Goal: Task Accomplishment & Management: Complete application form

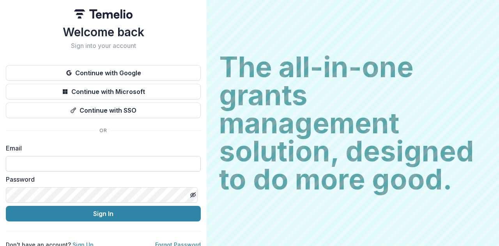
click at [74, 163] on input at bounding box center [103, 164] width 195 height 16
type input "**********"
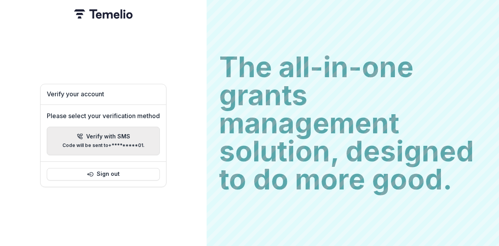
click at [114, 133] on p "Verify with SMS" at bounding box center [108, 136] width 44 height 7
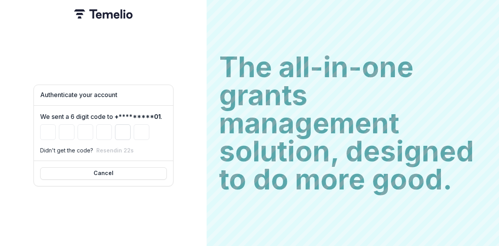
type input "*"
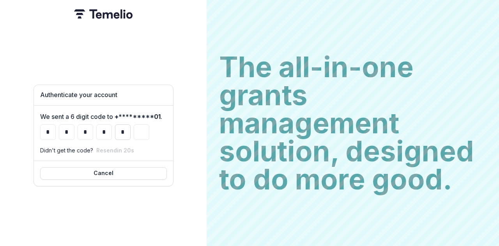
type input "*"
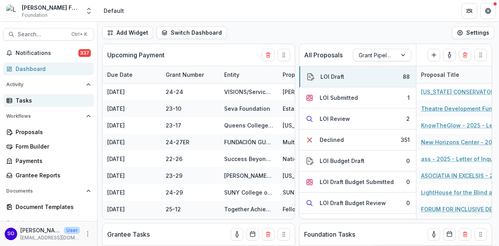
click at [23, 102] on div "Tasks" at bounding box center [52, 100] width 72 height 8
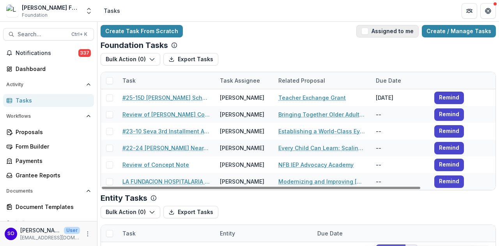
click at [387, 30] on button "Assigned to me" at bounding box center [387, 31] width 62 height 12
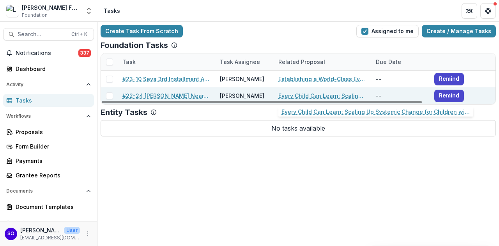
click at [329, 95] on link "Every Child Can Learn: Scaling Up Systemic Change for Children with Disabilitie…" at bounding box center [322, 96] width 88 height 8
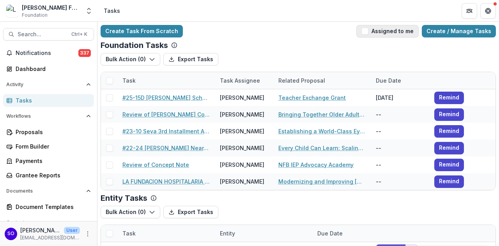
click at [391, 32] on button "Assigned to me" at bounding box center [387, 31] width 62 height 12
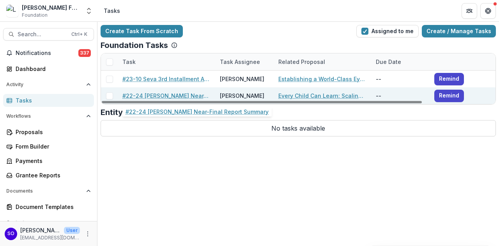
click at [156, 93] on link "#22-24 [PERSON_NAME] Near-Final Report Summary" at bounding box center [166, 96] width 88 height 8
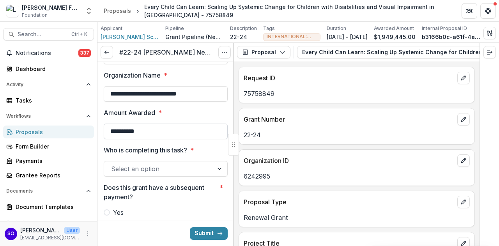
scroll to position [195, 0]
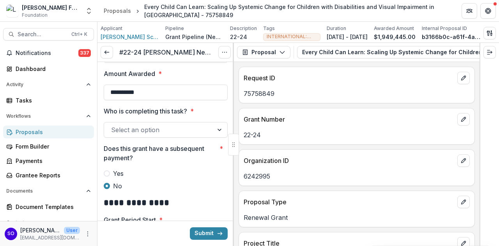
click at [219, 134] on div at bounding box center [220, 129] width 14 height 15
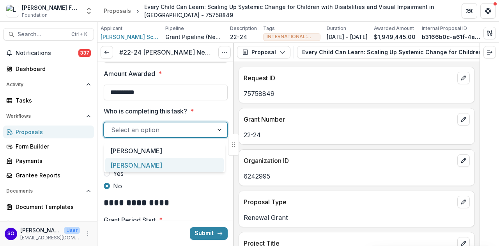
click at [177, 168] on div "Susan Olivo" at bounding box center [164, 165] width 118 height 14
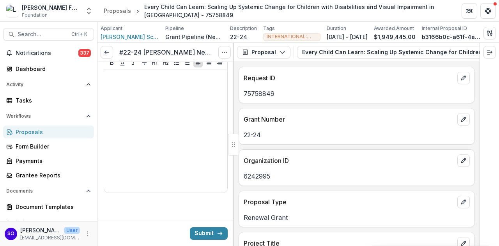
scroll to position [631, 0]
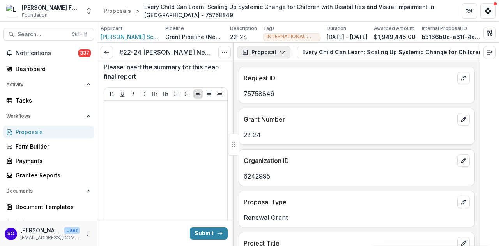
click at [280, 53] on icon "button" at bounding box center [282, 52] width 6 height 6
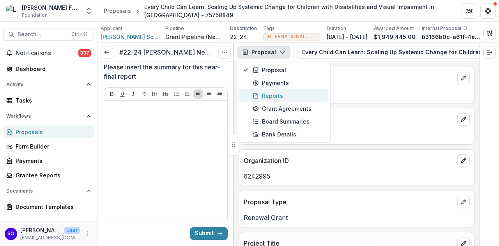
click at [274, 99] on div "Reports" at bounding box center [288, 96] width 71 height 8
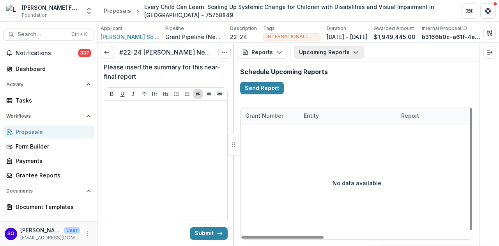
click at [355, 55] on icon "button" at bounding box center [356, 52] width 6 height 6
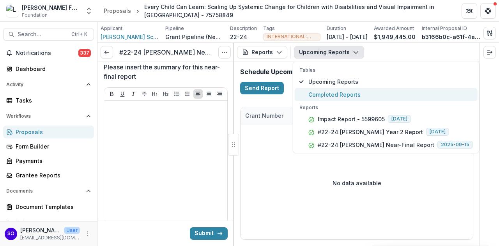
click at [338, 99] on span "Completed Reports" at bounding box center [390, 94] width 164 height 8
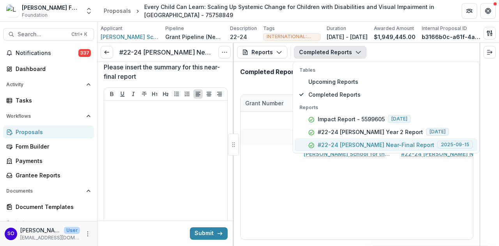
click at [355, 148] on p "#22-24 Perkins Near-Final Report" at bounding box center [376, 145] width 117 height 8
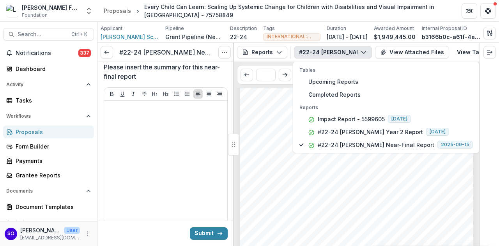
scroll to position [234, 0]
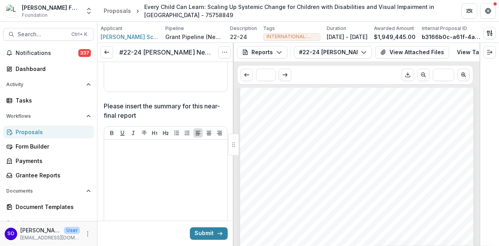
scroll to position [631, 0]
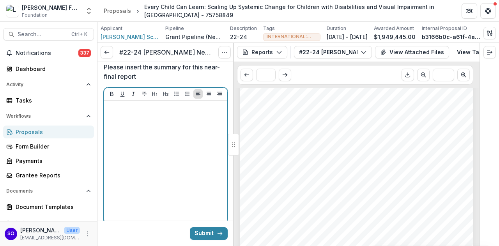
click at [127, 106] on p at bounding box center [165, 108] width 117 height 9
click at [120, 118] on div at bounding box center [165, 162] width 117 height 117
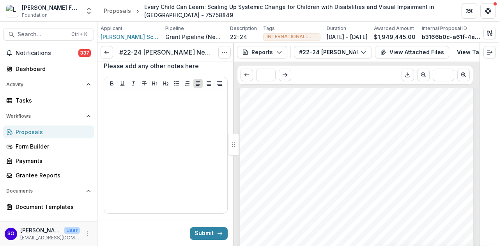
scroll to position [1284, 0]
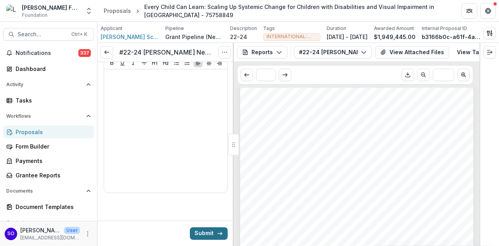
click at [201, 233] on button "Submit" at bounding box center [209, 233] width 38 height 12
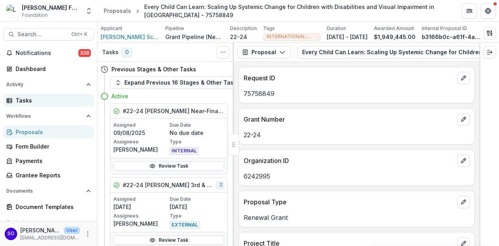
click at [23, 99] on div "Tasks" at bounding box center [52, 100] width 72 height 8
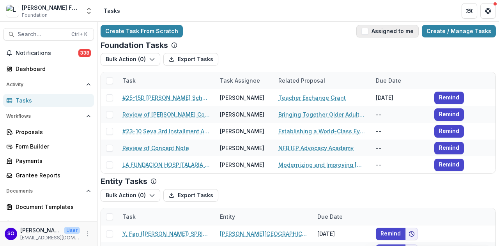
click at [397, 28] on button "Assigned to me" at bounding box center [387, 31] width 62 height 12
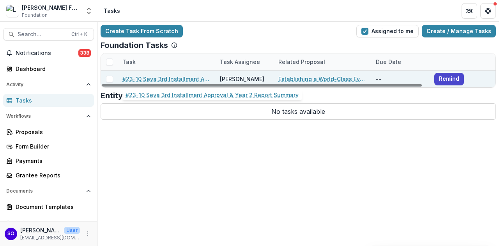
click at [183, 79] on link "#23-10 Seva 3rd Installment Approval & Year 2 Report Summary" at bounding box center [166, 79] width 88 height 8
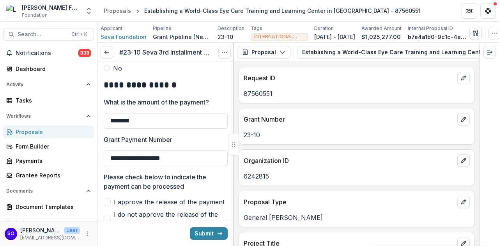
scroll to position [156, 0]
